Goal: Transaction & Acquisition: Purchase product/service

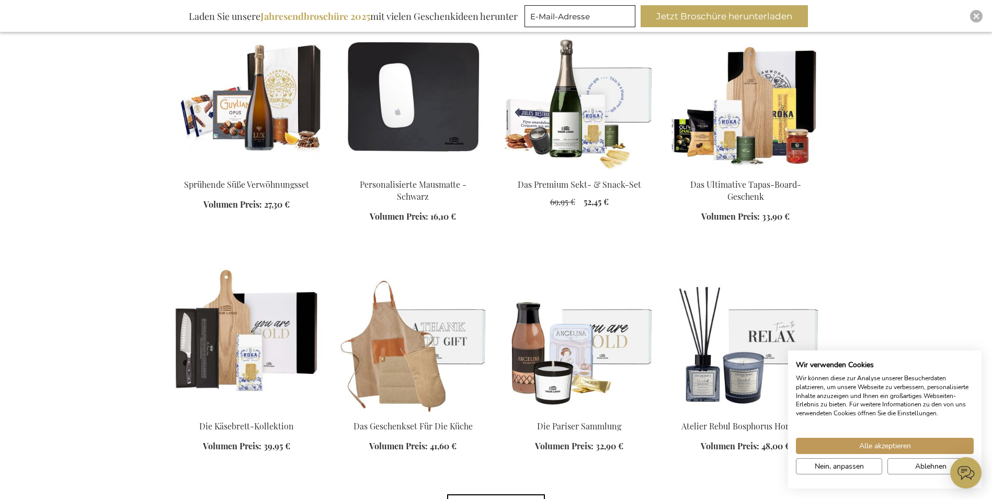
scroll to position [1099, 0]
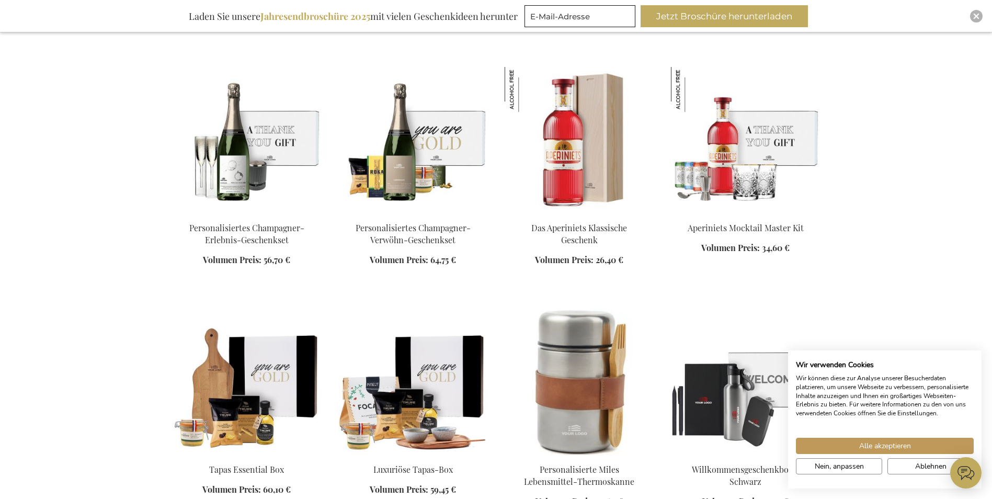
scroll to position [2249, 0]
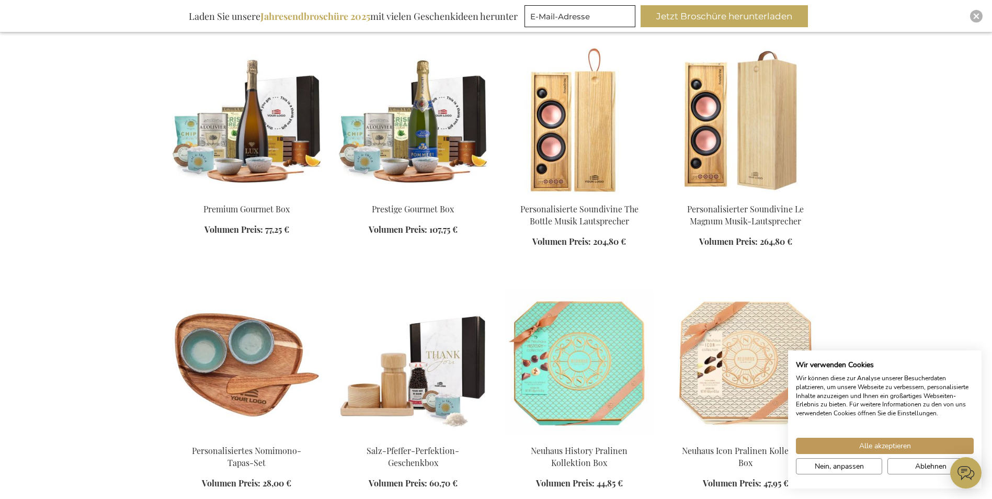
scroll to position [3243, 0]
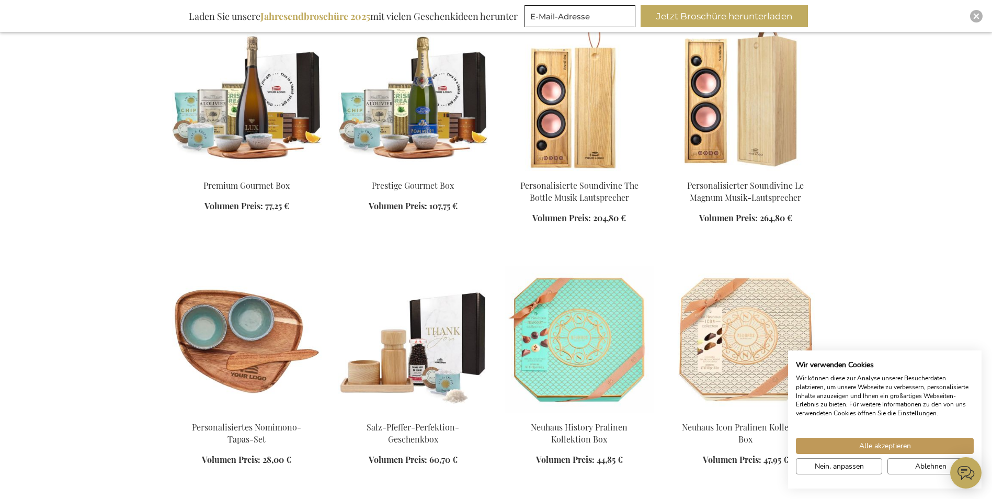
click at [415, 154] on img at bounding box center [413, 98] width 150 height 146
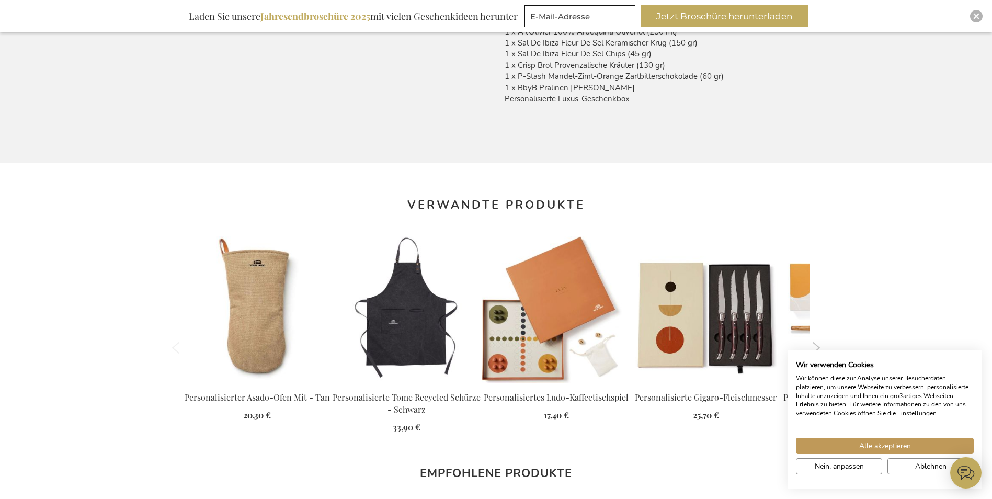
scroll to position [817, 0]
